Goal: Obtain resource: Download file/media

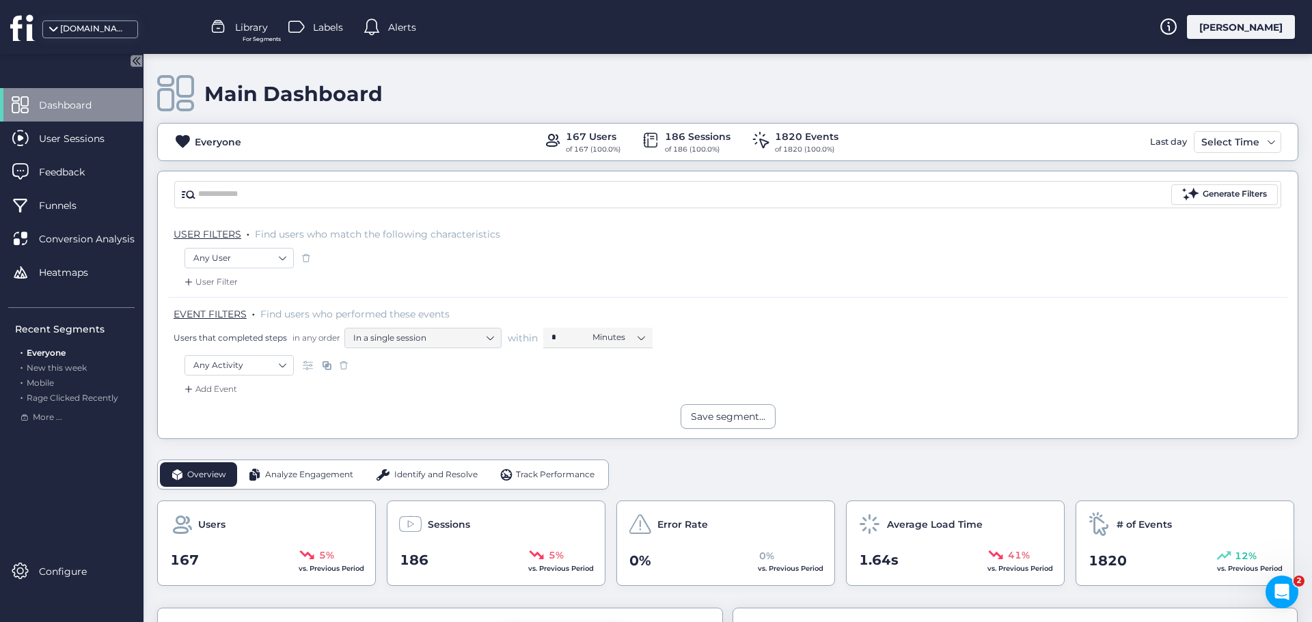
scroll to position [205, 0]
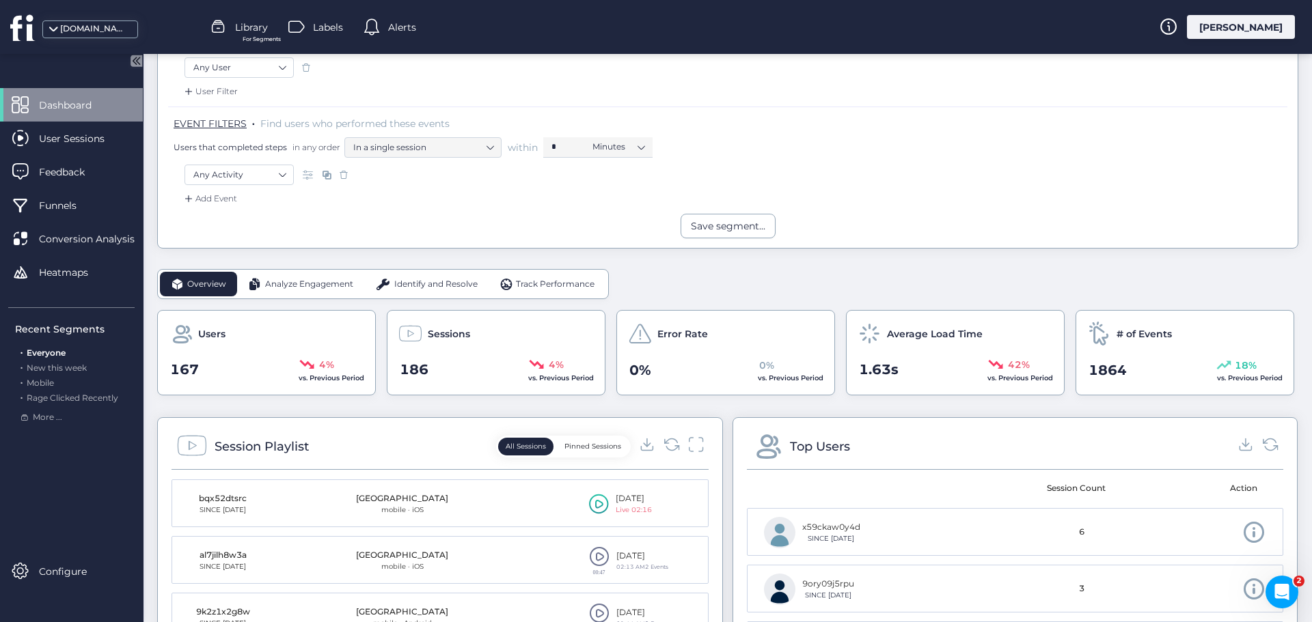
scroll to position [205, 0]
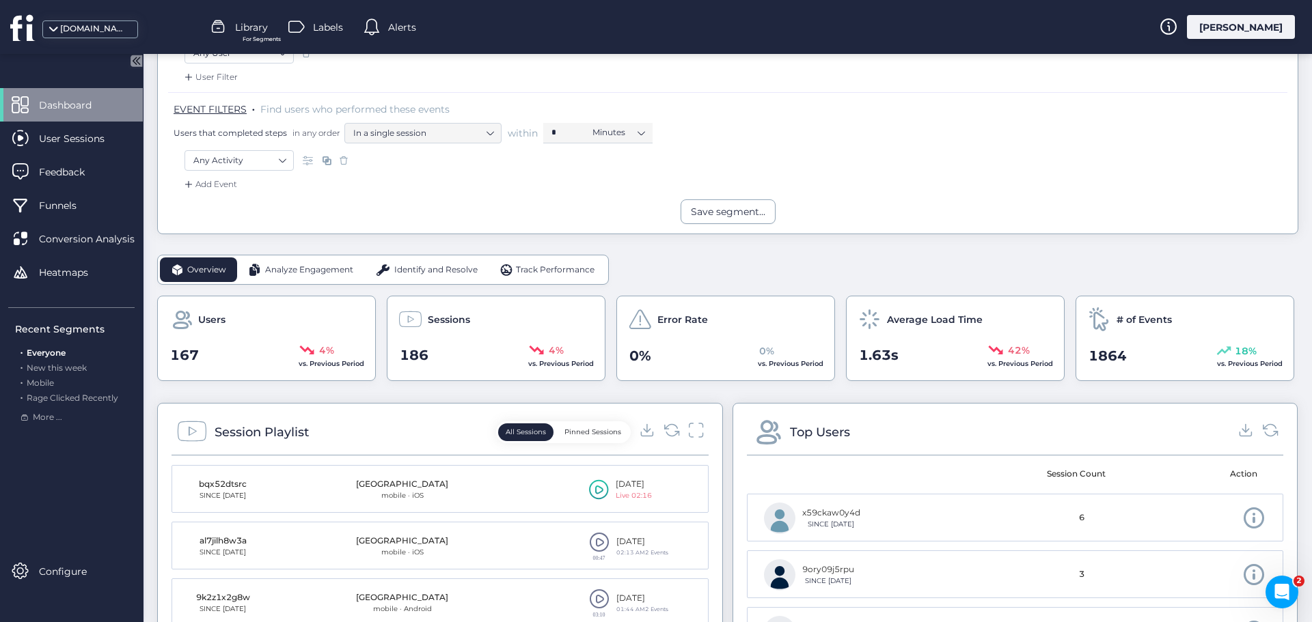
click at [329, 277] on div "Analyze Engagement" at bounding box center [300, 270] width 127 height 25
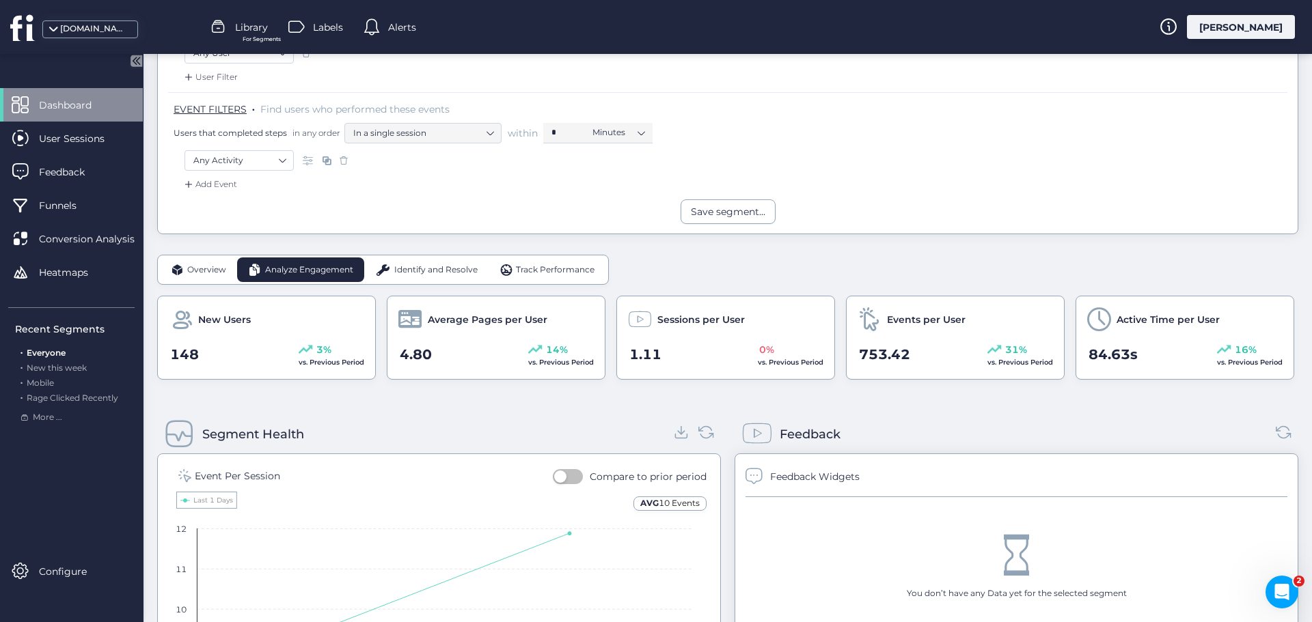
click at [418, 270] on span "Identify and Resolve" at bounding box center [435, 270] width 83 height 13
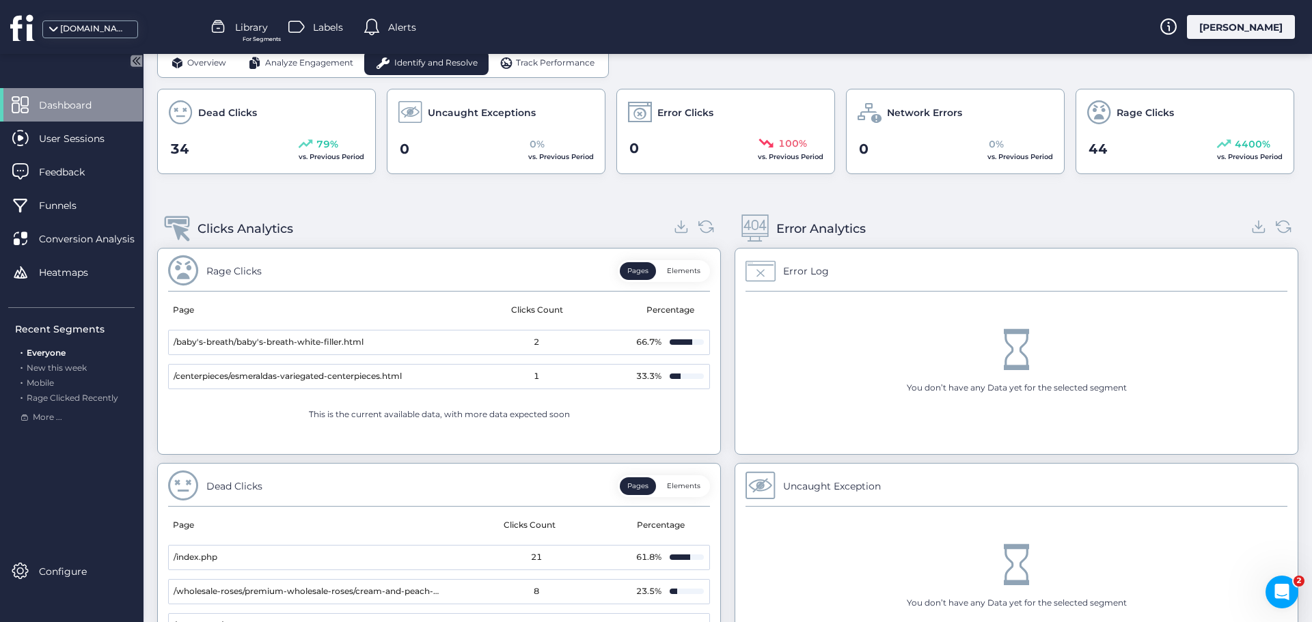
scroll to position [381, 0]
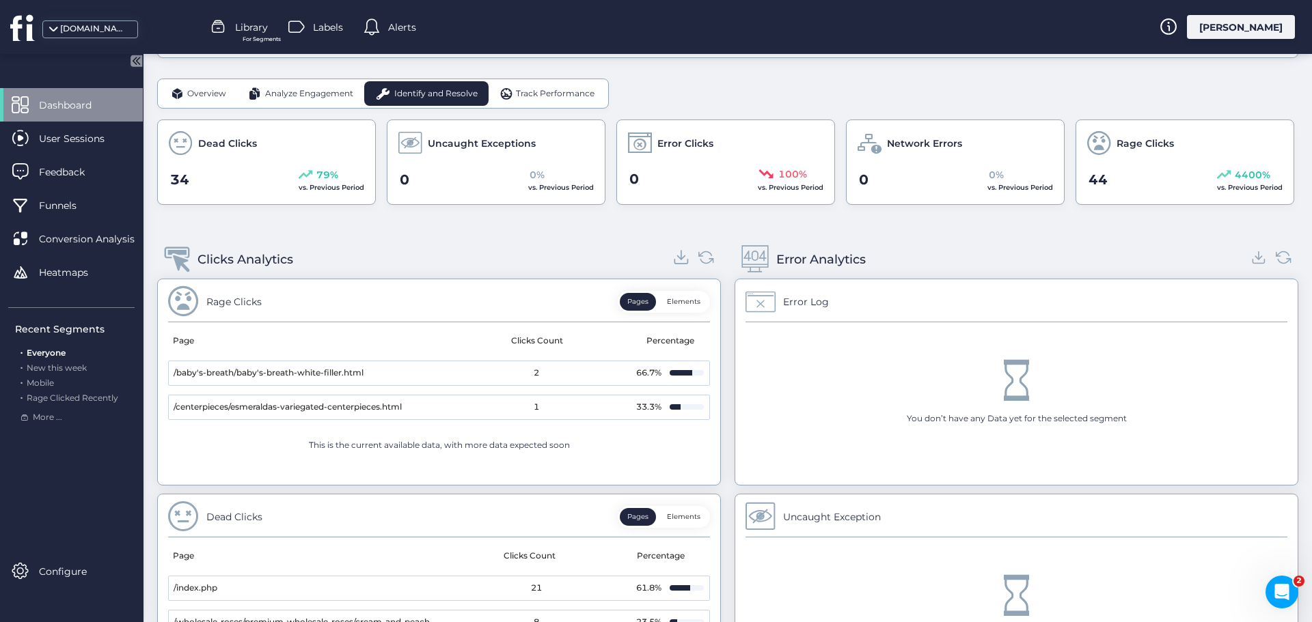
click at [680, 262] on icon at bounding box center [681, 257] width 18 height 18
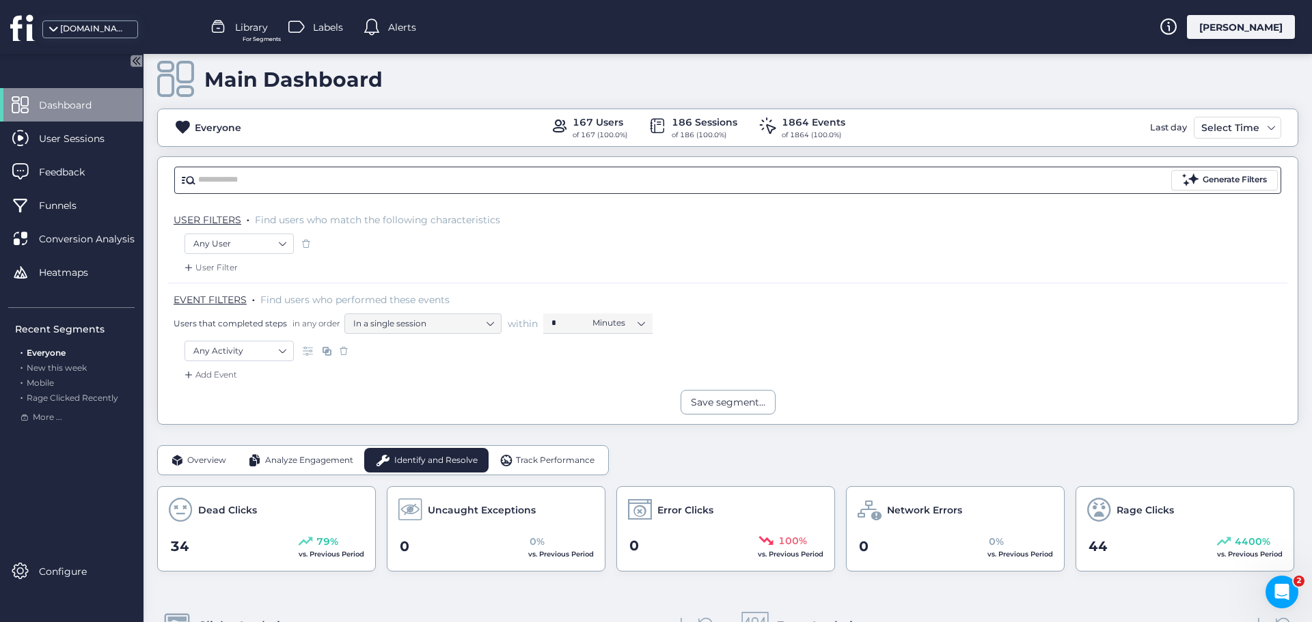
scroll to position [0, 0]
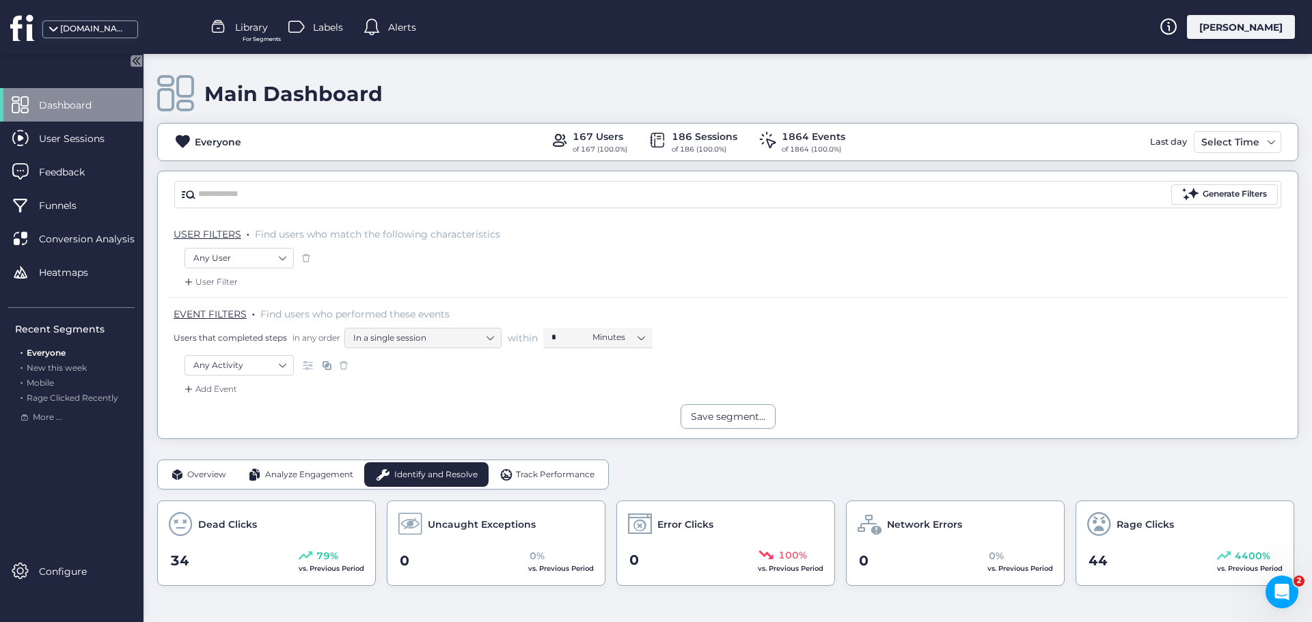
click at [550, 475] on span "Track Performance" at bounding box center [555, 475] width 79 height 13
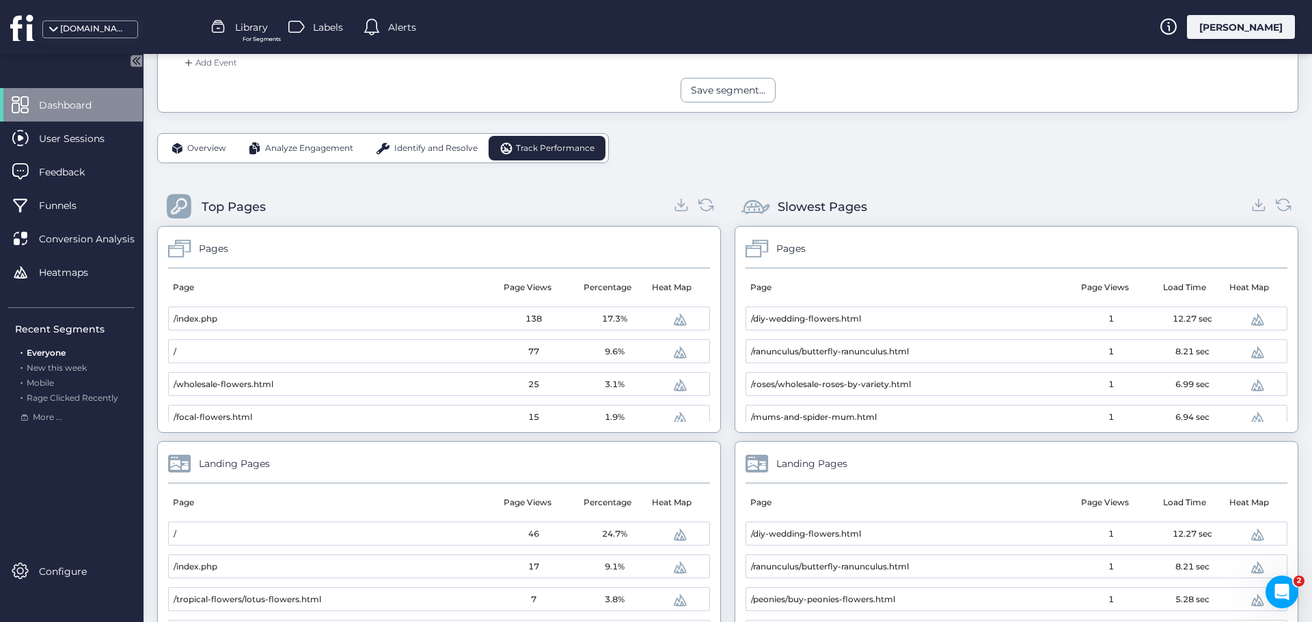
scroll to position [273, 0]
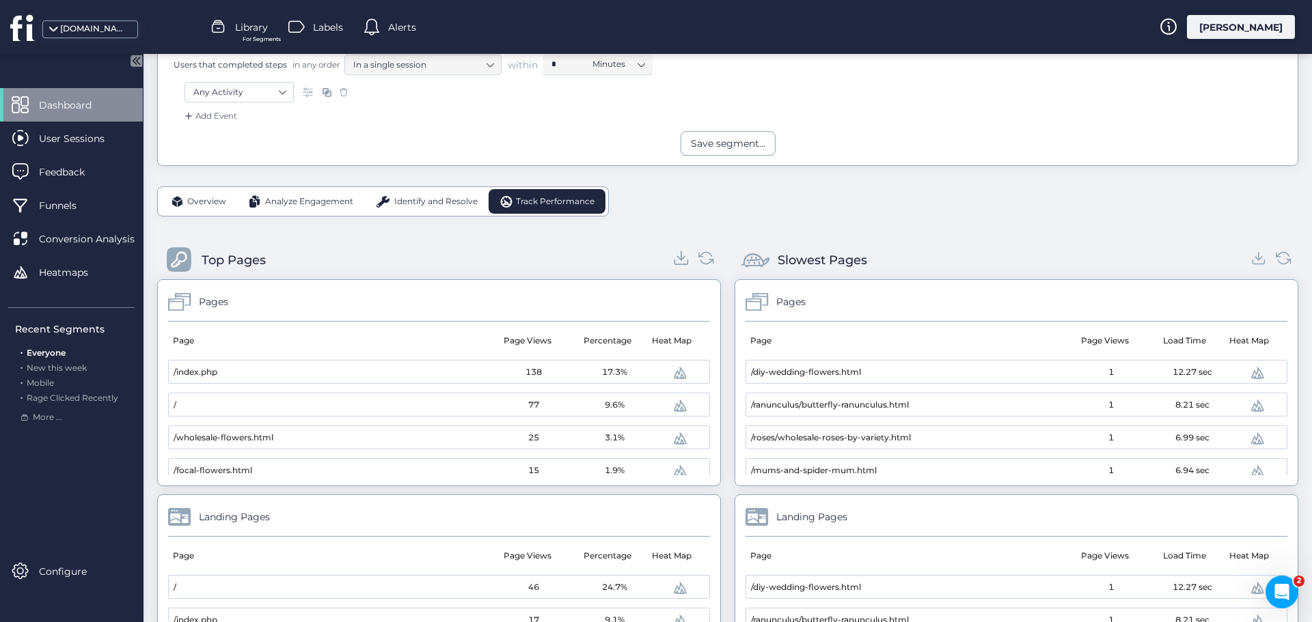
click at [672, 259] on icon at bounding box center [681, 258] width 18 height 18
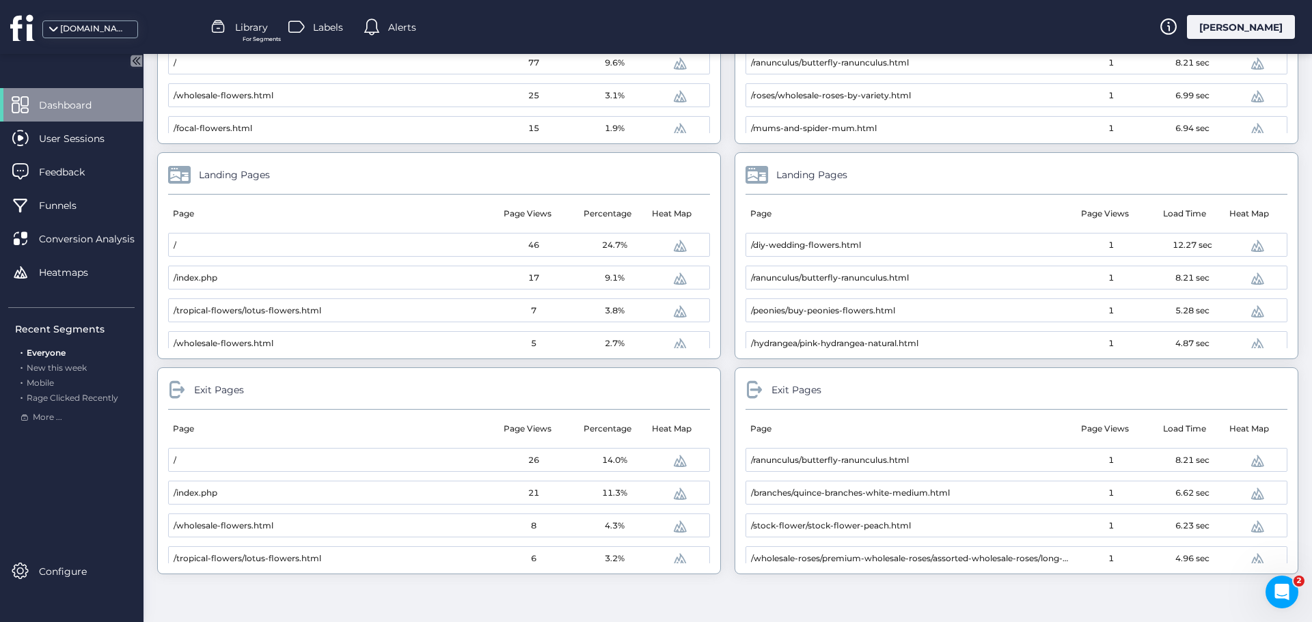
scroll to position [274, 0]
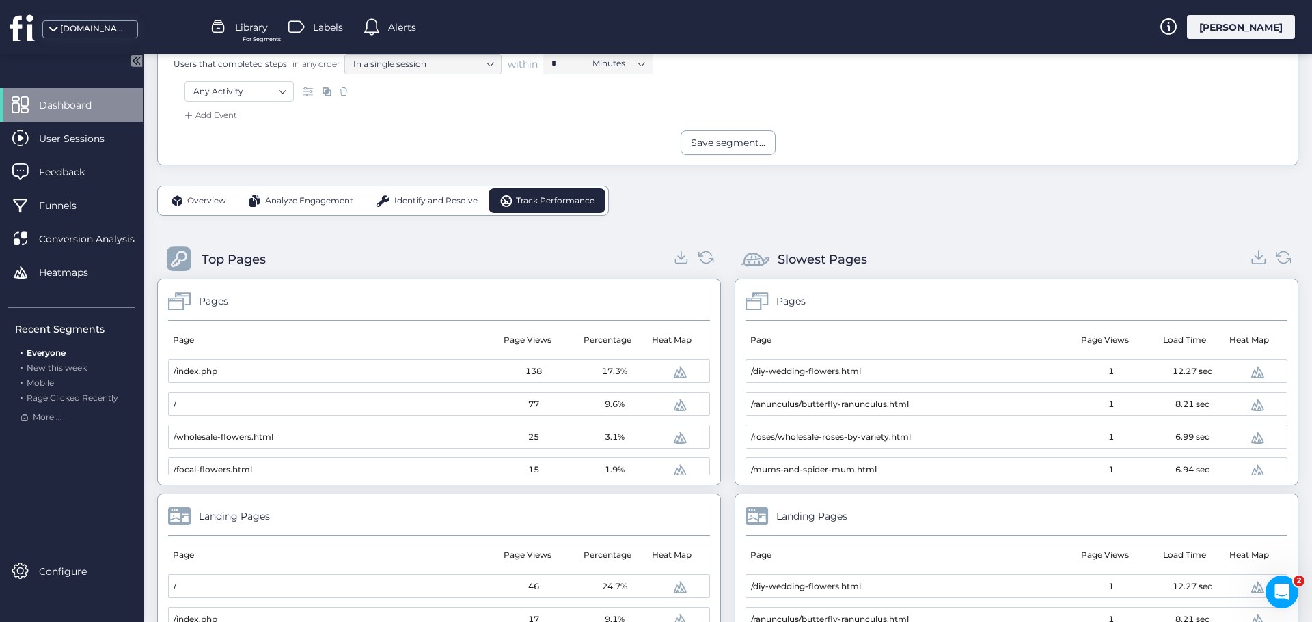
click at [1250, 258] on icon at bounding box center [1259, 257] width 18 height 18
